Goal: Information Seeking & Learning: Learn about a topic

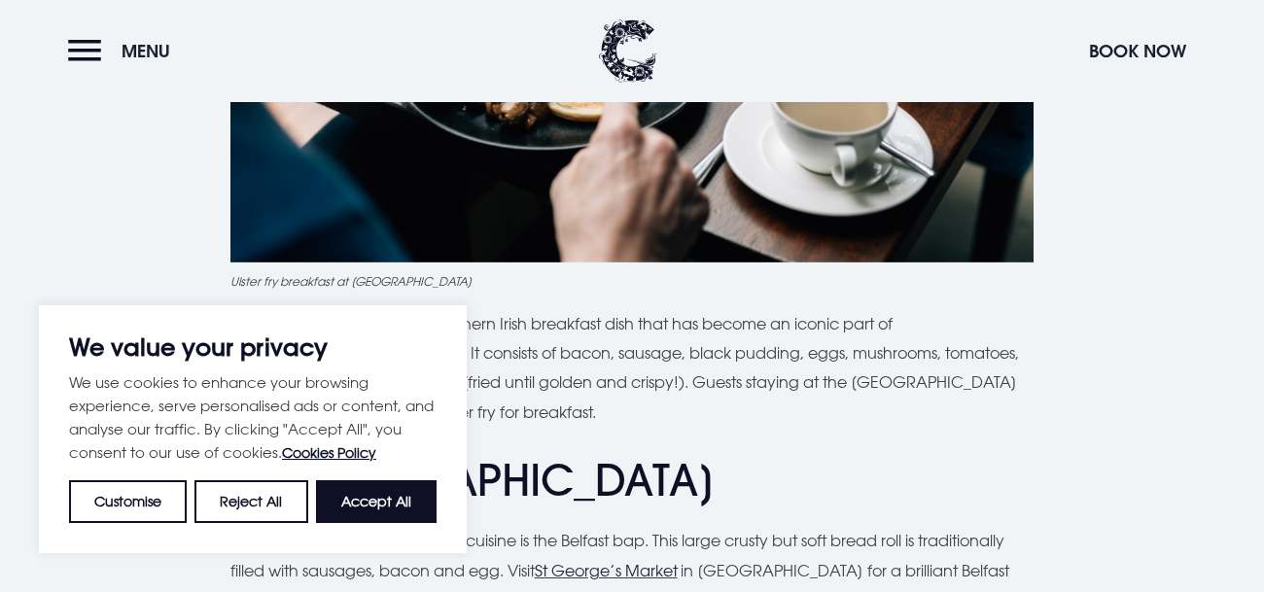
scroll to position [1246, 0]
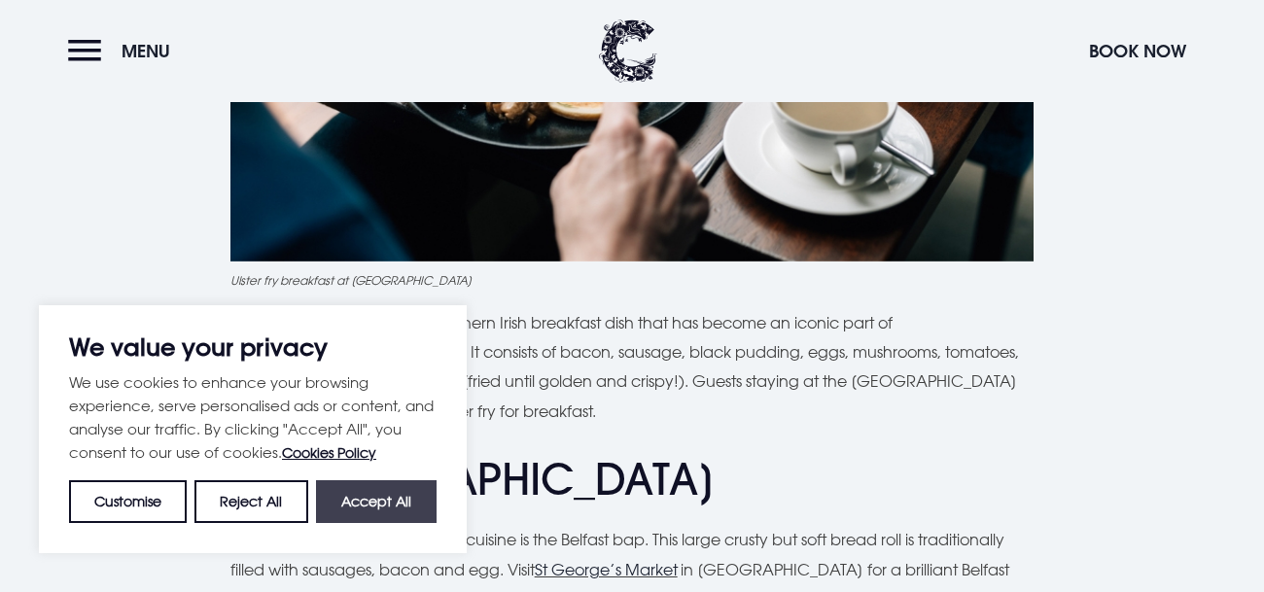
click at [346, 510] on button "Accept All" at bounding box center [376, 501] width 121 height 43
checkbox input "true"
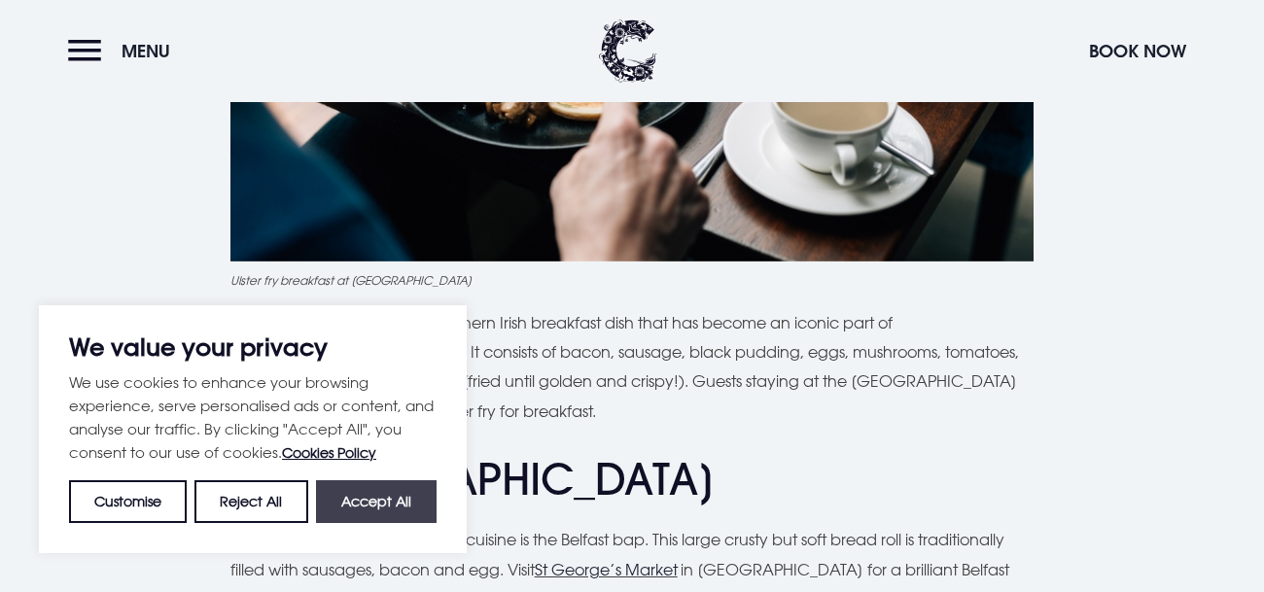
checkbox input "true"
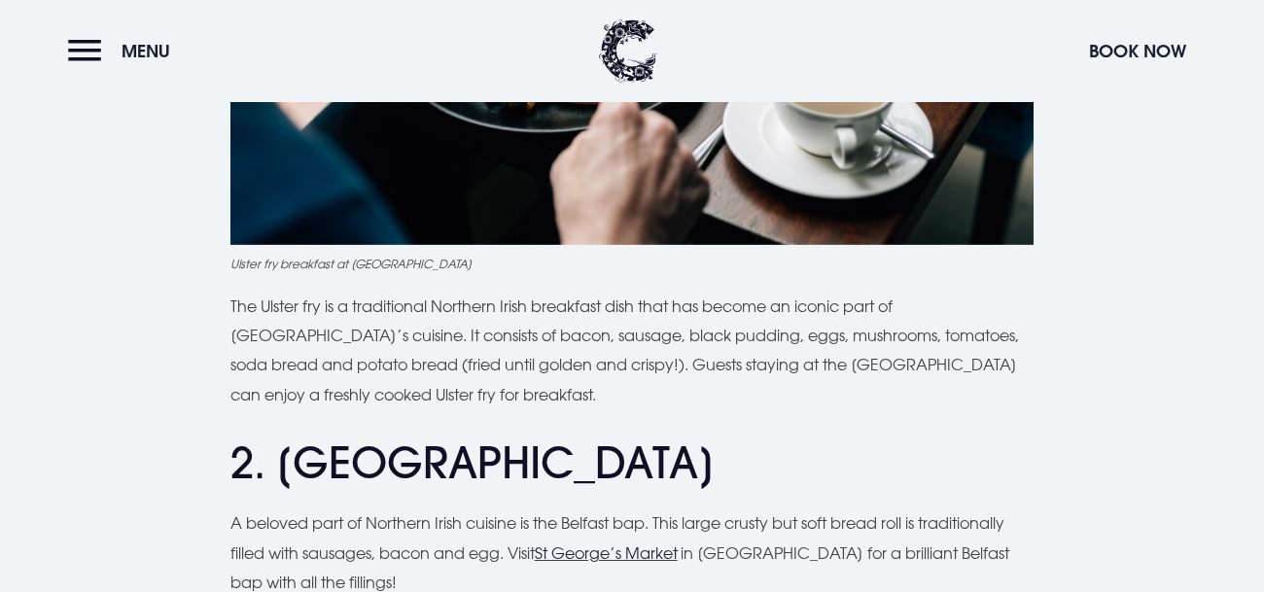
scroll to position [1261, 0]
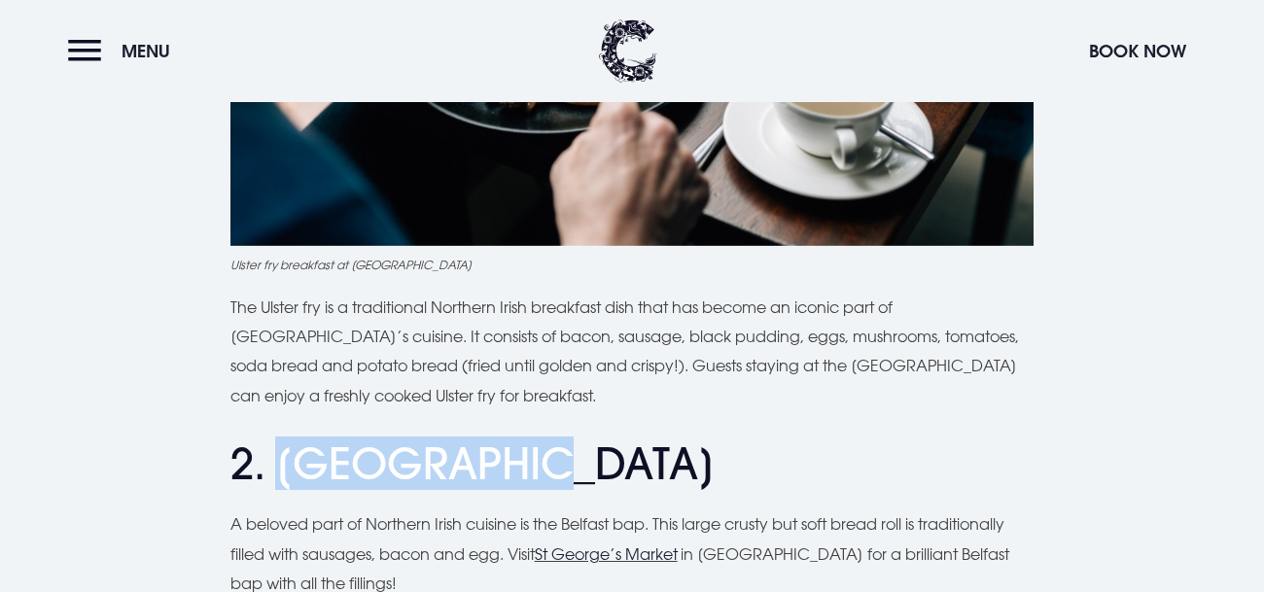
drag, startPoint x: 277, startPoint y: 394, endPoint x: 519, endPoint y: 401, distance: 242.3
click at [519, 439] on h2 "2. [GEOGRAPHIC_DATA]" at bounding box center [632, 465] width 804 height 52
copy h2 "Belfast bap"
